Goal: Task Accomplishment & Management: Manage account settings

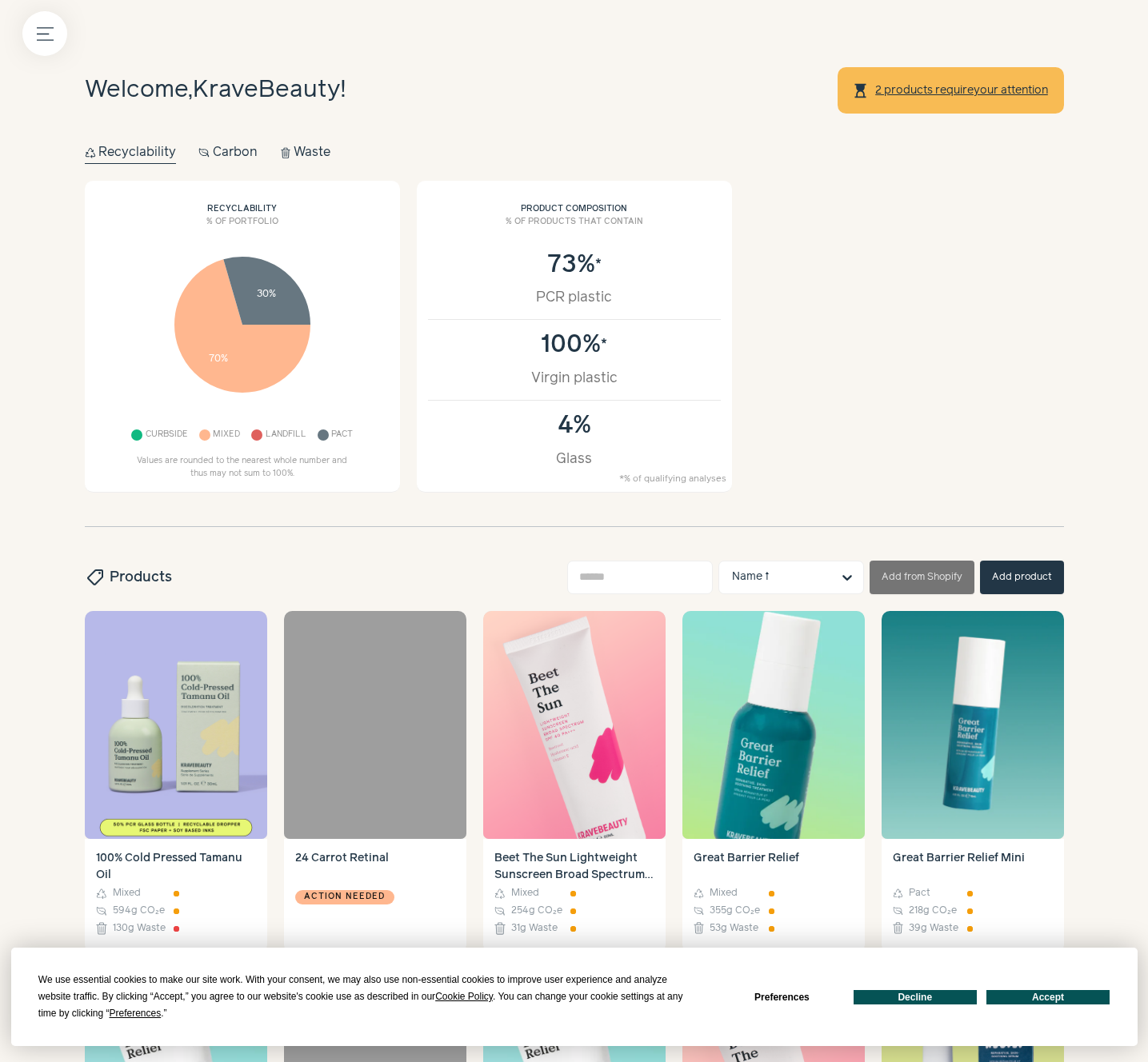
click at [976, 341] on div "Recyclability % of portfolio 70% 30% Curbside Mixed Landfill Pact Values are ro…" at bounding box center [574, 336] width 979 height 312
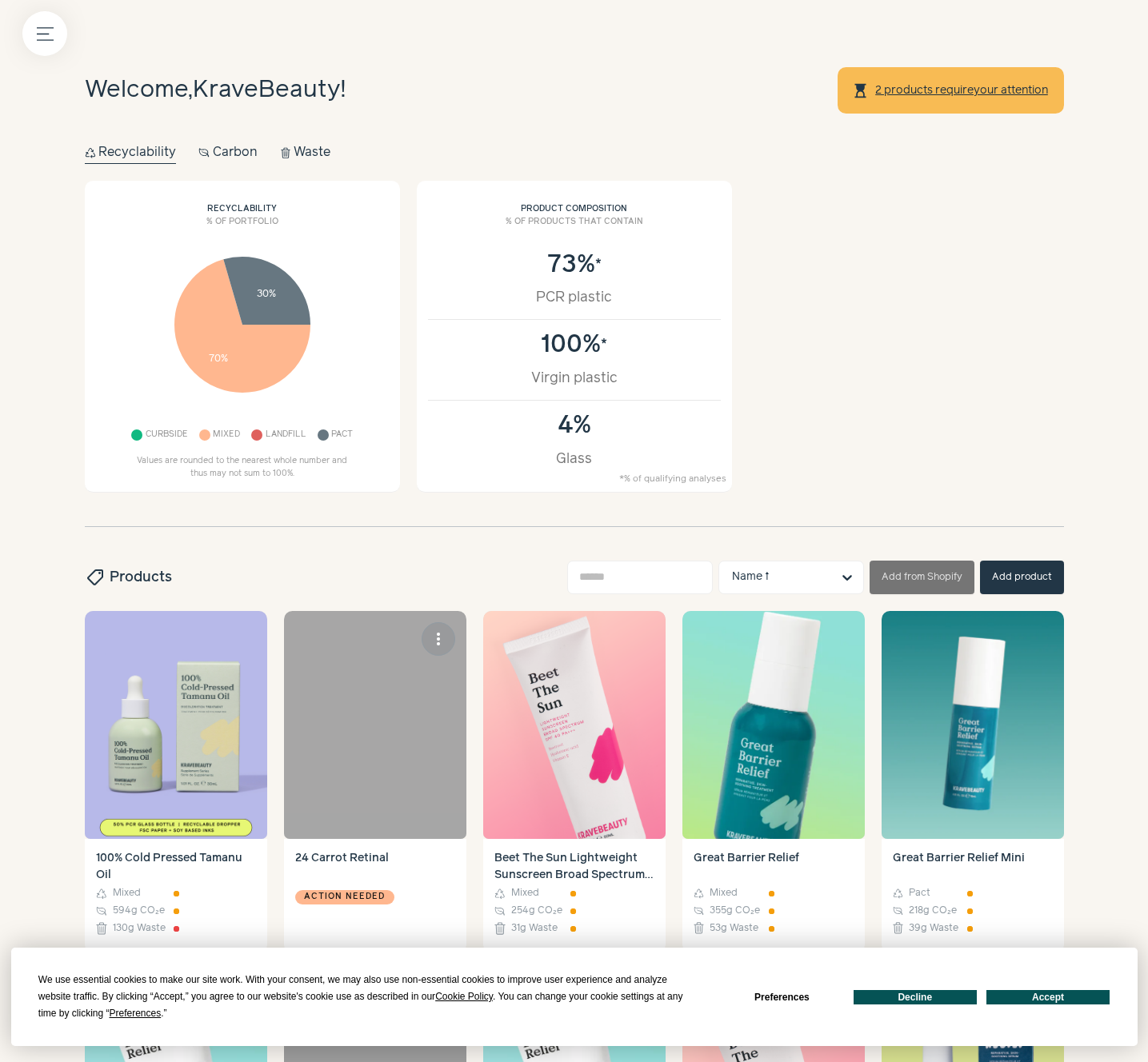
click at [433, 856] on h4 "24 Carrot Retinal" at bounding box center [375, 867] width 160 height 34
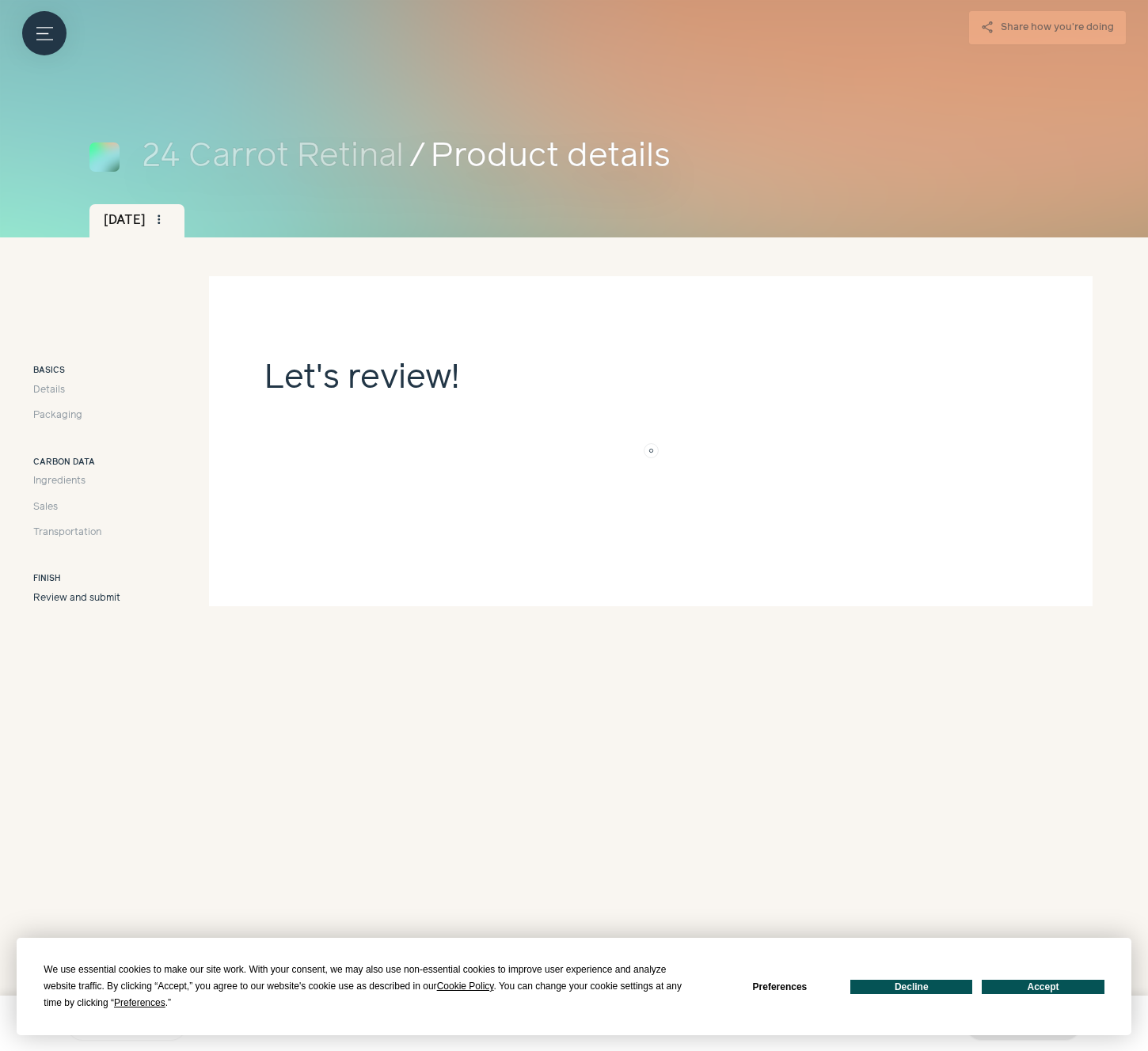
click at [1025, 988] on button "Accept" at bounding box center [1042, 986] width 122 height 14
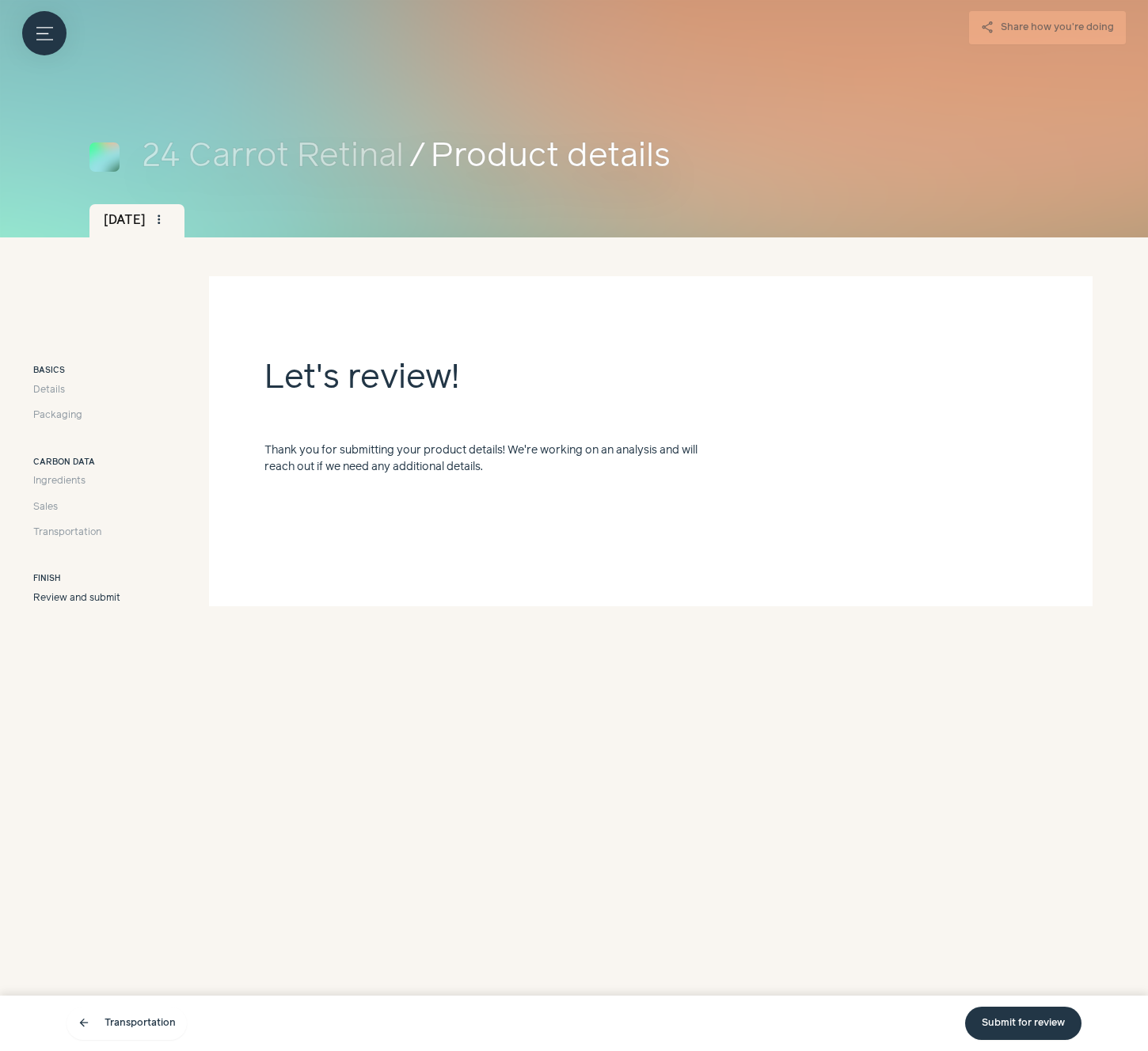
click at [499, 497] on section "Let's review! Thank you for submitting your product details! We're working on a…" at bounding box center [651, 404] width 884 height 255
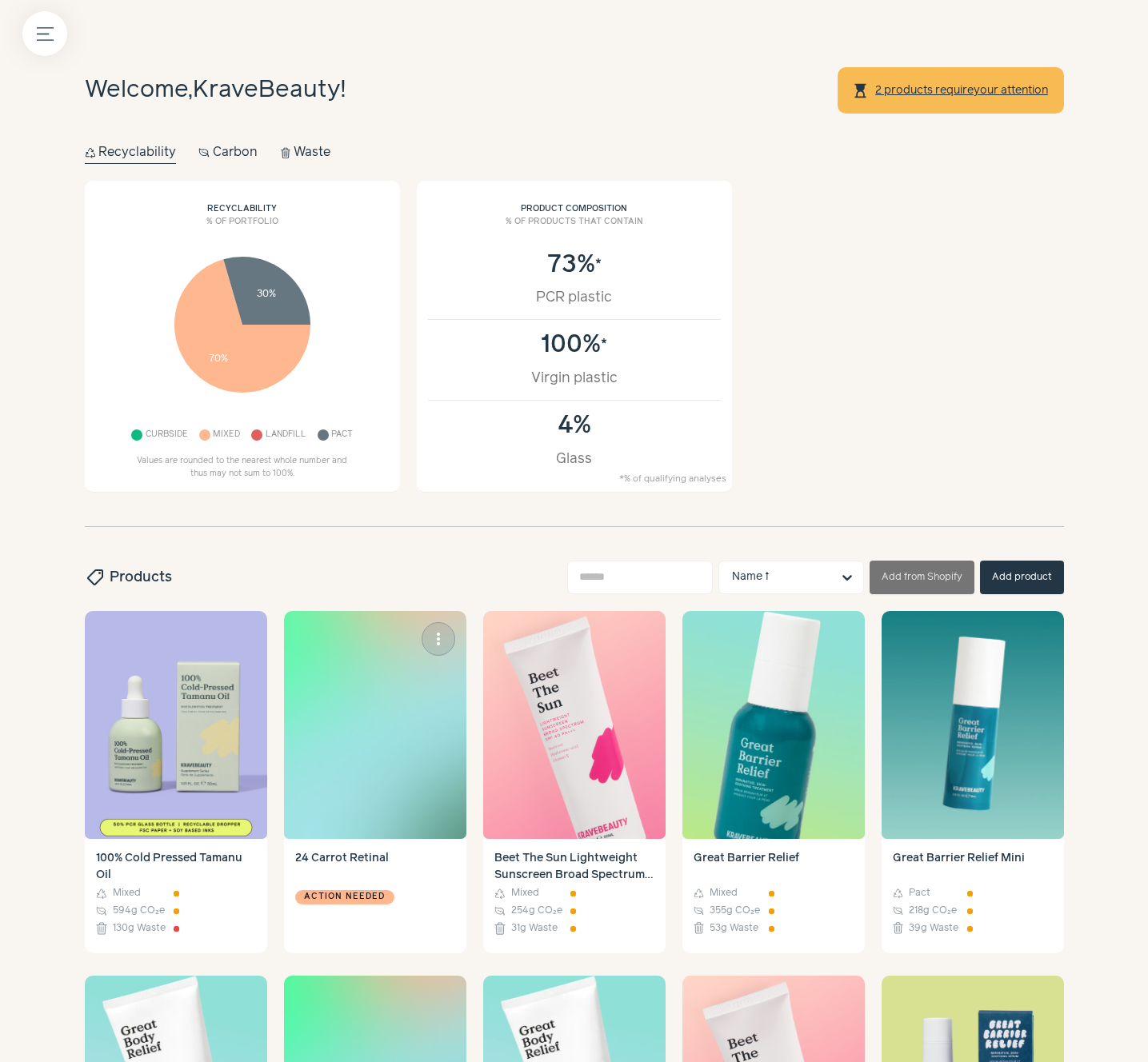
click at [400, 809] on img at bounding box center [375, 725] width 182 height 227
